Goal: Transaction & Acquisition: Purchase product/service

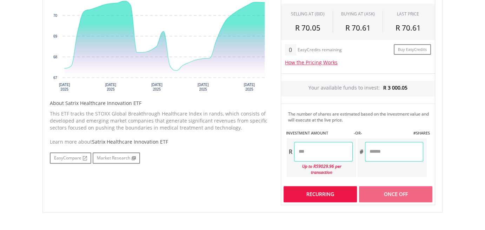
scroll to position [281, 0]
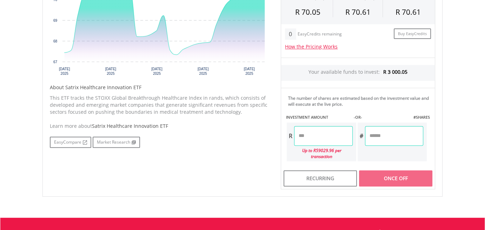
click at [298, 138] on input "number" at bounding box center [323, 136] width 58 height 20
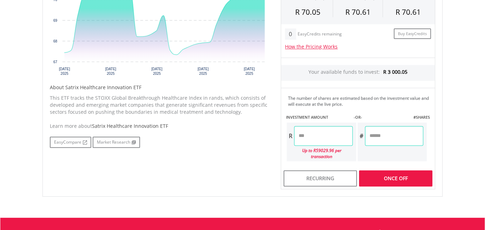
click at [388, 173] on div "Once Off" at bounding box center [395, 178] width 73 height 16
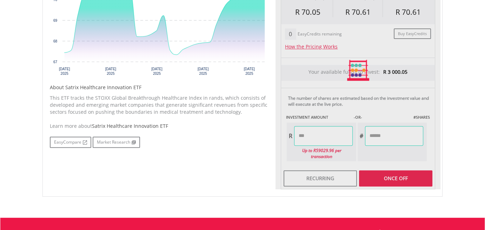
type input "*******"
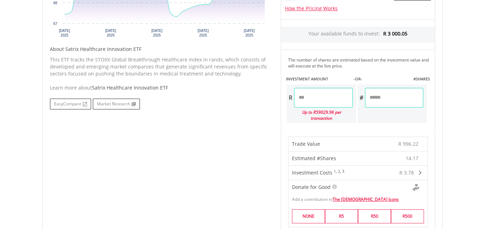
scroll to position [421, 0]
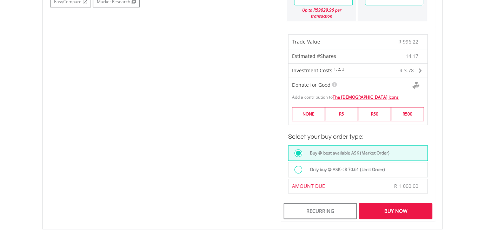
click at [396, 205] on div "Buy Now" at bounding box center [395, 211] width 73 height 16
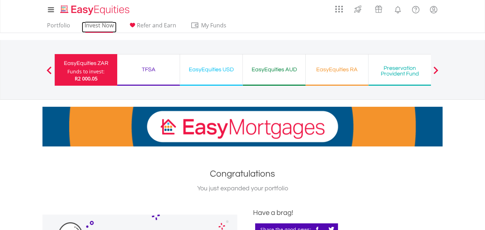
click at [101, 22] on link "Invest Now" at bounding box center [99, 27] width 35 height 11
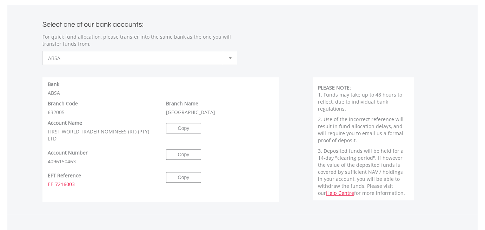
scroll to position [316, 0]
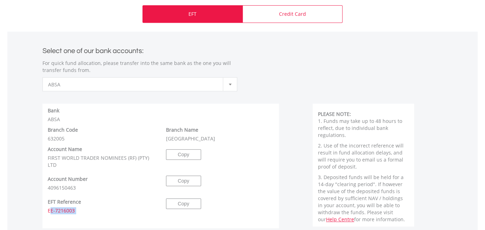
drag, startPoint x: 48, startPoint y: 210, endPoint x: 103, endPoint y: 218, distance: 55.6
click at [103, 218] on div "EFT Reference EE-7216003 Copy" at bounding box center [160, 213] width 237 height 30
copy div "EE-7216003 Copy"
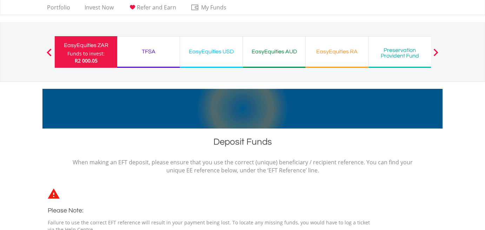
scroll to position [0, 0]
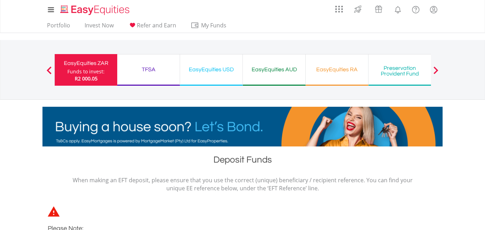
click at [207, 76] on div "EasyEquities USD Funds to invest: R2 000.05" at bounding box center [211, 70] width 63 height 32
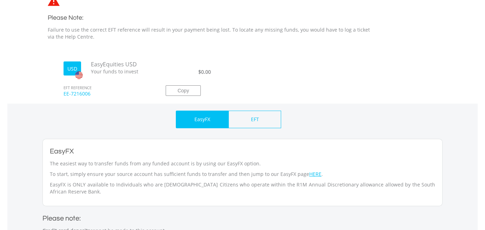
click at [202, 120] on p "EasyFX" at bounding box center [202, 119] width 16 height 7
drag, startPoint x: 64, startPoint y: 94, endPoint x: 108, endPoint y: 95, distance: 44.9
click at [108, 95] on span "EE-7216006" at bounding box center [106, 96] width 97 height 13
copy span "EE-7216006"
click at [209, 124] on div "EasyFX" at bounding box center [202, 120] width 53 height 18
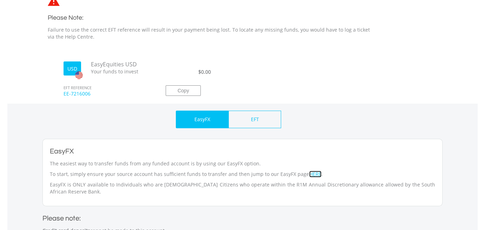
click at [309, 174] on link "HERE" at bounding box center [315, 174] width 12 height 7
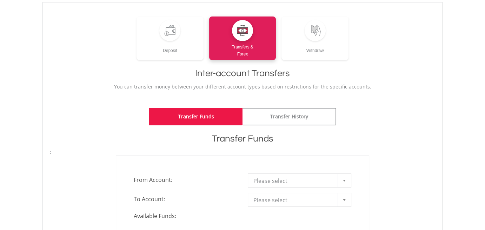
scroll to position [105, 0]
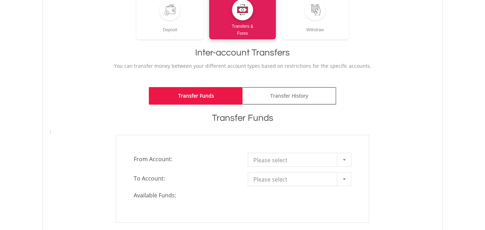
click at [341, 160] on div at bounding box center [344, 159] width 14 height 13
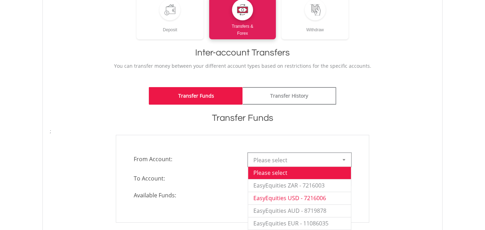
click at [291, 198] on li "EasyEquities USD - 7216006" at bounding box center [299, 198] width 103 height 13
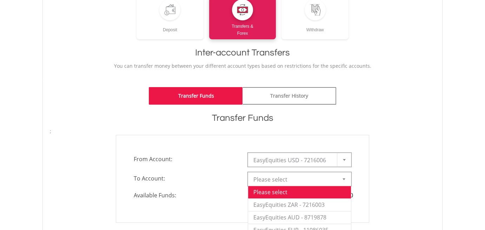
click at [343, 182] on div at bounding box center [344, 178] width 14 height 13
click at [310, 204] on li "EasyEquities ZAR - 7216003" at bounding box center [299, 204] width 103 height 13
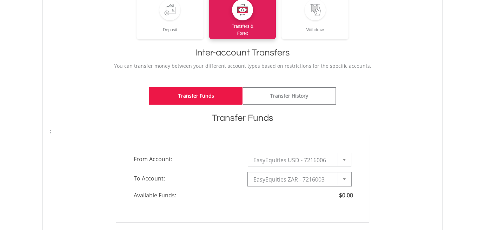
type input "*"
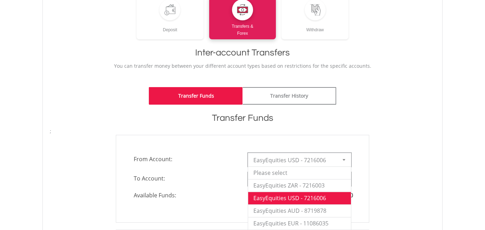
click at [343, 160] on div at bounding box center [344, 159] width 14 height 13
click at [298, 187] on li "EasyEquities ZAR - 7216003" at bounding box center [299, 185] width 103 height 13
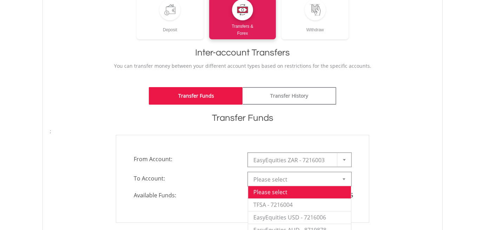
click at [344, 180] on div at bounding box center [344, 178] width 14 height 13
click at [308, 217] on li "EasyEquities USD - 7216006" at bounding box center [299, 217] width 103 height 13
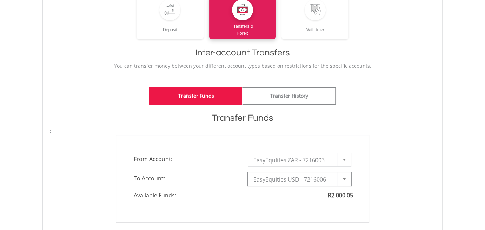
scroll to position [211, 0]
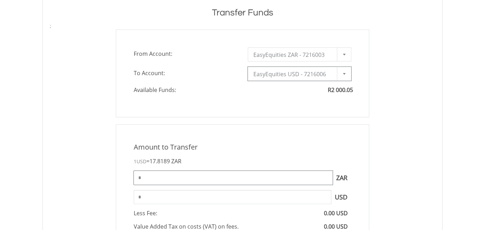
click at [145, 179] on input "*" at bounding box center [233, 178] width 199 height 14
type input "*"
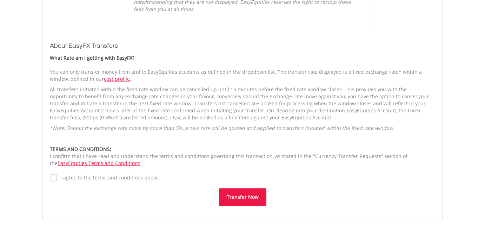
scroll to position [491, 0]
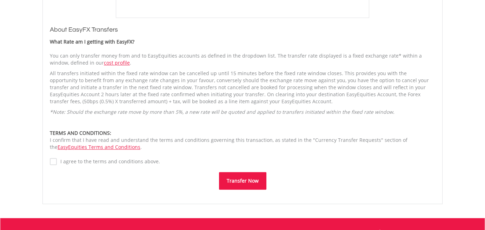
type input "*******"
type input "******"
click at [235, 178] on button "Transfer Now" at bounding box center [242, 181] width 47 height 18
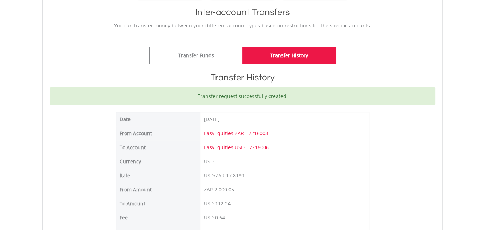
scroll to position [140, 0]
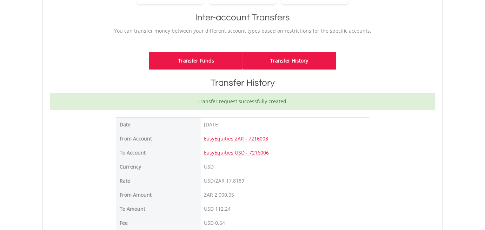
click at [178, 59] on link "Transfer Funds" at bounding box center [196, 61] width 94 height 18
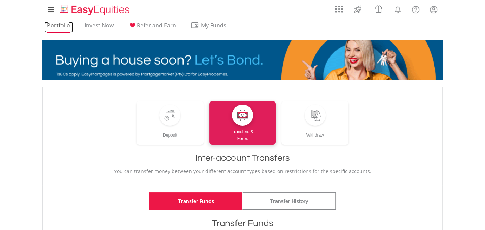
click at [65, 25] on link "Portfolio" at bounding box center [58, 27] width 29 height 11
